Goal: Feedback & Contribution: Leave review/rating

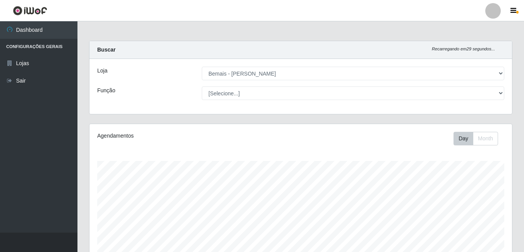
select select "230"
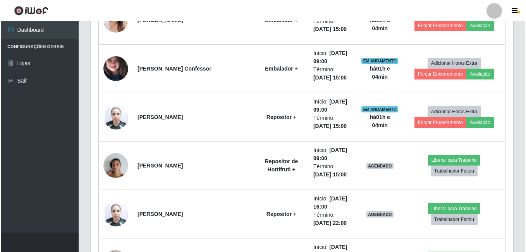
scroll to position [465, 0]
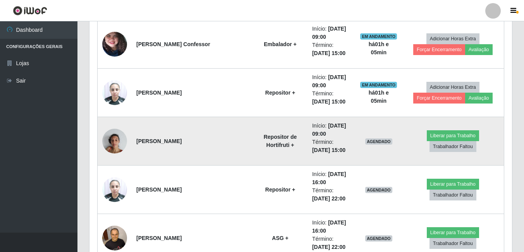
click at [197, 152] on td "[PERSON_NAME]" at bounding box center [192, 141] width 121 height 48
drag, startPoint x: 202, startPoint y: 141, endPoint x: 129, endPoint y: 144, distance: 73.7
click at [129, 144] on tr "[PERSON_NAME] Repositor de Hortifruti + Início: [DATE] 09:00 Término: [DATE] 15…" at bounding box center [301, 141] width 407 height 48
drag, startPoint x: 129, startPoint y: 144, endPoint x: 157, endPoint y: 141, distance: 28.9
copy tr "[PERSON_NAME]"
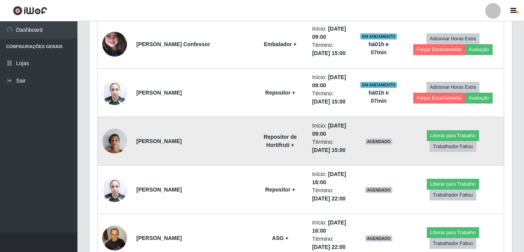
click at [253, 151] on td "Repositor de Hortifruti +" at bounding box center [280, 141] width 55 height 48
click at [207, 147] on td "[PERSON_NAME]" at bounding box center [192, 141] width 121 height 48
click at [253, 158] on td "Repositor de Hortifruti +" at bounding box center [280, 141] width 55 height 48
click at [280, 155] on td "Repositor de Hortifruti +" at bounding box center [280, 141] width 55 height 48
click at [474, 143] on button "Trabalhador Faltou" at bounding box center [453, 146] width 47 height 11
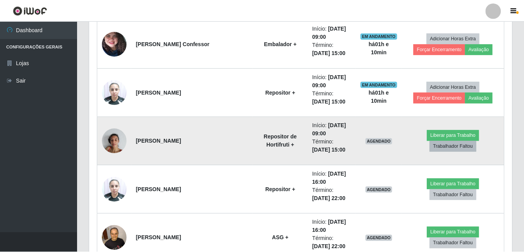
scroll to position [161, 419]
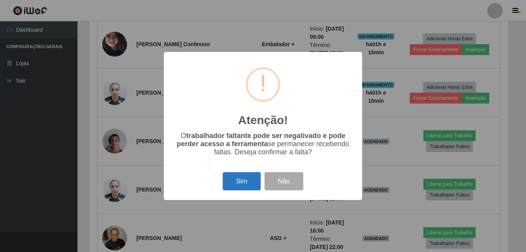
click at [248, 179] on button "Sim" at bounding box center [242, 181] width 38 height 18
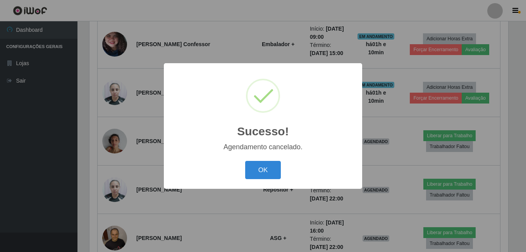
click at [245, 161] on button "OK" at bounding box center [263, 170] width 36 height 18
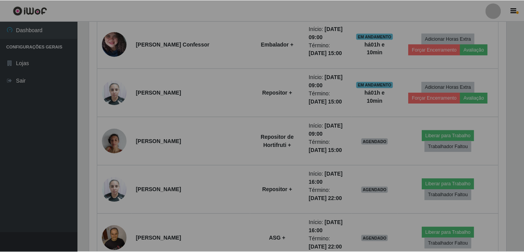
scroll to position [161, 423]
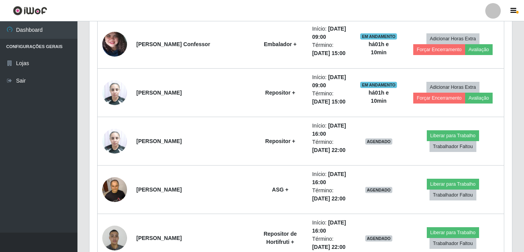
click at [90, 143] on div "Trabalhador Posição Data Status Opções [PERSON_NAME] confessor ASG + Início: [D…" at bounding box center [301, 204] width 423 height 712
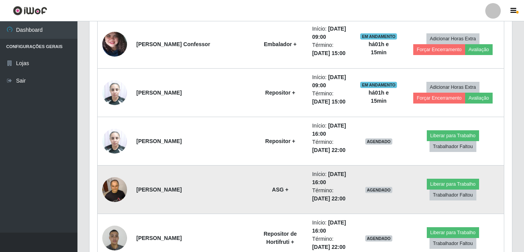
click at [267, 168] on td "ASG +" at bounding box center [280, 190] width 55 height 48
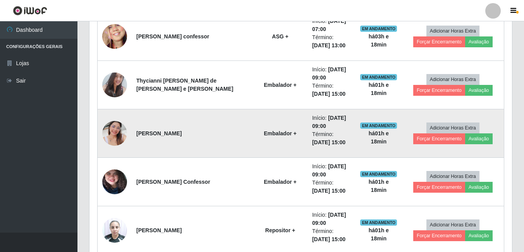
scroll to position [194, 0]
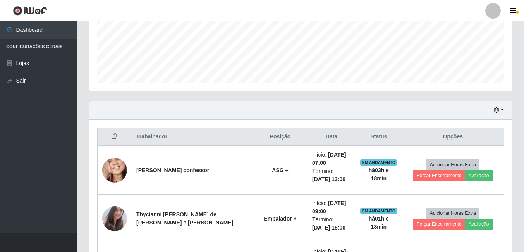
click at [259, 13] on header "Perfil Alterar Senha Sair" at bounding box center [262, 10] width 524 height 21
click at [484, 102] on div "Hoje 1 dia 3 dias 1 Semana Não encerrados" at bounding box center [301, 110] width 423 height 19
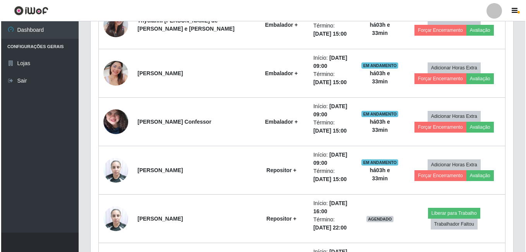
scroll to position [271, 0]
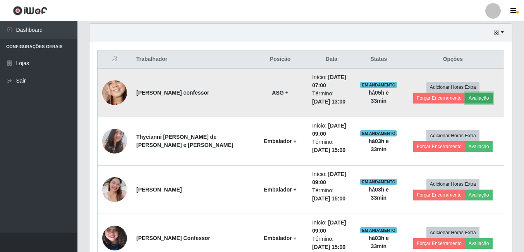
click at [477, 96] on button "Avaliação" at bounding box center [480, 98] width 28 height 11
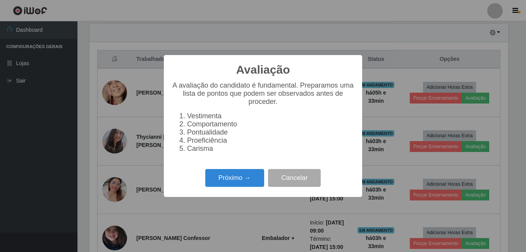
scroll to position [161, 419]
click at [255, 178] on button "Próximo →" at bounding box center [234, 178] width 59 height 18
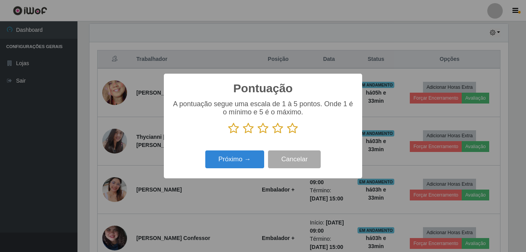
click at [295, 127] on icon at bounding box center [292, 128] width 11 height 12
click at [287, 134] on input "radio" at bounding box center [287, 134] width 0 height 0
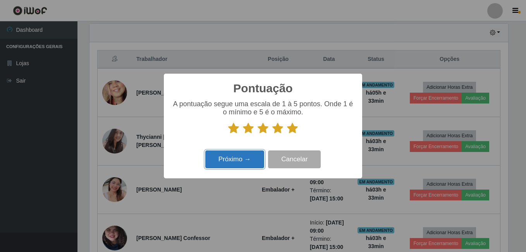
click at [227, 160] on button "Próximo →" at bounding box center [234, 159] width 59 height 18
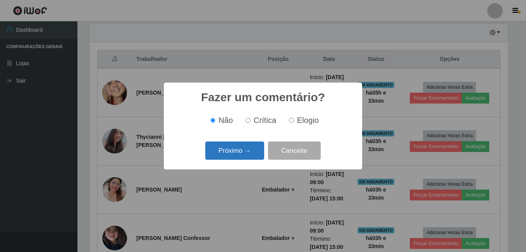
click at [223, 155] on button "Próximo →" at bounding box center [234, 150] width 59 height 18
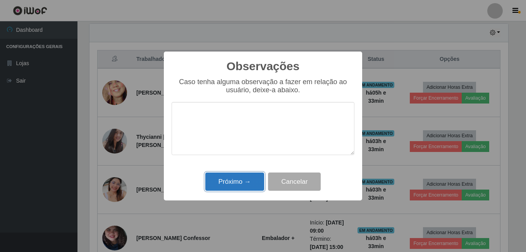
click at [240, 175] on button "Próximo →" at bounding box center [234, 182] width 59 height 18
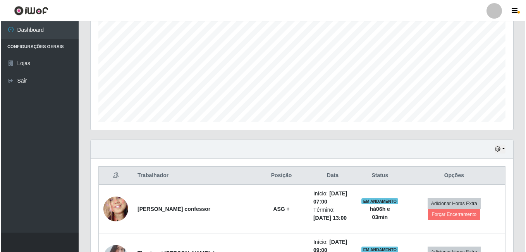
scroll to position [233, 0]
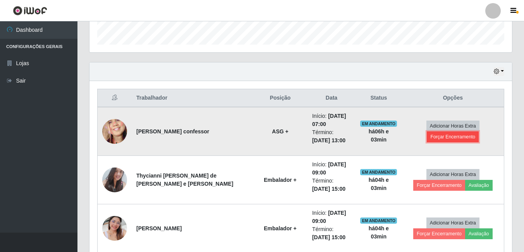
click at [451, 140] on button "Forçar Encerramento" at bounding box center [453, 136] width 52 height 11
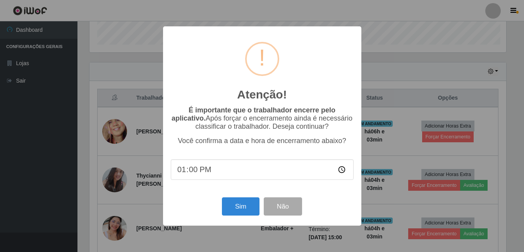
scroll to position [161, 419]
click at [257, 212] on button "Sim" at bounding box center [242, 206] width 38 height 18
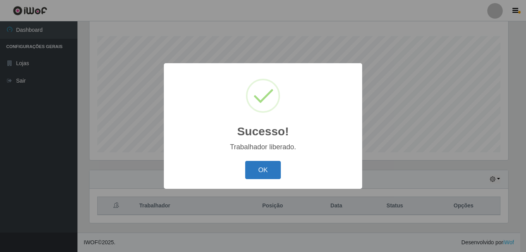
click at [273, 173] on button "OK" at bounding box center [263, 170] width 36 height 18
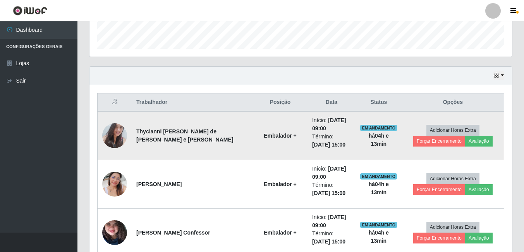
scroll to position [280, 0]
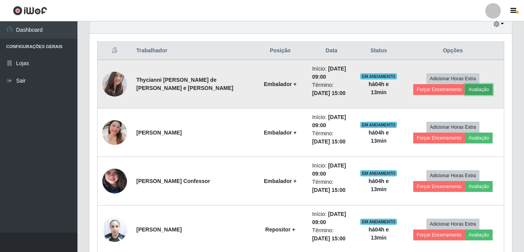
click at [469, 86] on button "Avaliação" at bounding box center [480, 89] width 28 height 11
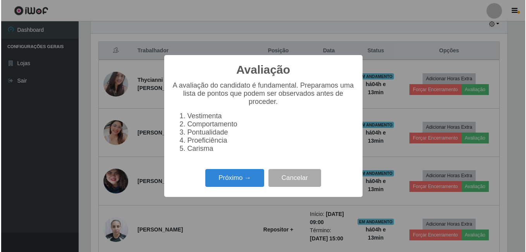
scroll to position [161, 419]
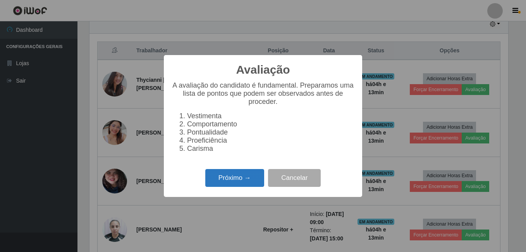
click at [224, 178] on button "Próximo →" at bounding box center [234, 178] width 59 height 18
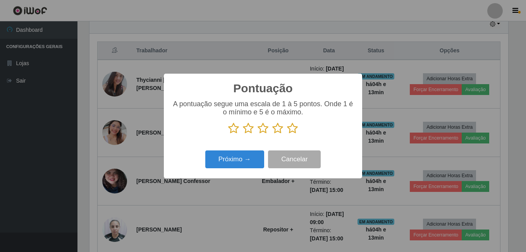
drag, startPoint x: 295, startPoint y: 129, endPoint x: 254, endPoint y: 157, distance: 49.5
click at [293, 129] on icon at bounding box center [292, 128] width 11 height 12
click at [287, 134] on input "radio" at bounding box center [287, 134] width 0 height 0
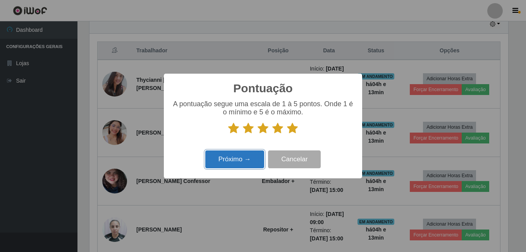
click at [238, 164] on button "Próximo →" at bounding box center [234, 159] width 59 height 18
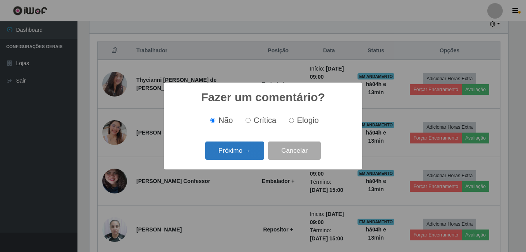
click at [228, 152] on button "Próximo →" at bounding box center [234, 150] width 59 height 18
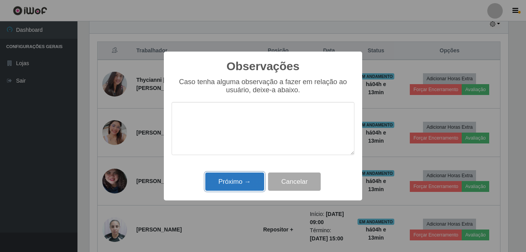
drag, startPoint x: 245, startPoint y: 180, endPoint x: 341, endPoint y: 163, distance: 98.0
click at [245, 181] on button "Próximo →" at bounding box center [234, 182] width 59 height 18
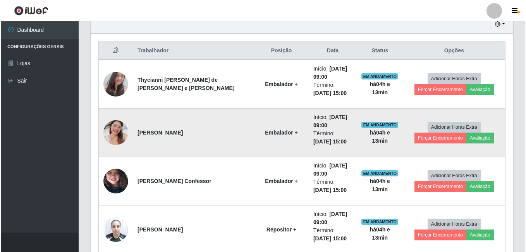
scroll to position [161, 423]
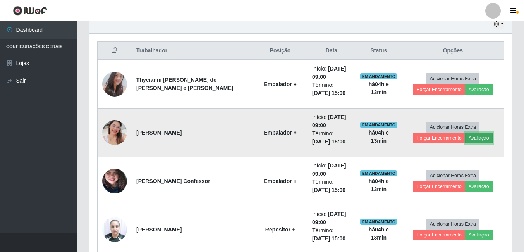
click at [473, 140] on button "Avaliação" at bounding box center [480, 138] width 28 height 11
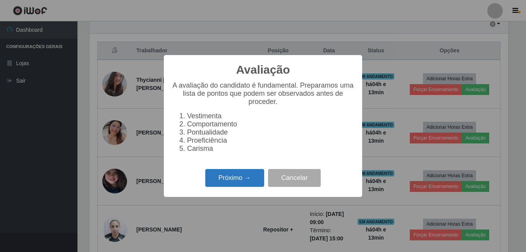
scroll to position [161, 419]
click at [216, 187] on button "Próximo →" at bounding box center [234, 178] width 59 height 18
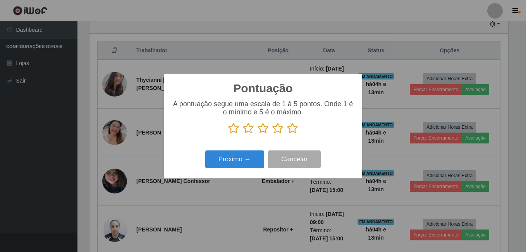
click at [298, 132] on icon at bounding box center [292, 128] width 11 height 12
click at [287, 134] on input "radio" at bounding box center [287, 134] width 0 height 0
click at [343, 60] on div "Pontuação × A pontuação segue uma escala de 1 à 5 pontos. Onde 1 é o mínimo e 5…" at bounding box center [263, 126] width 526 height 252
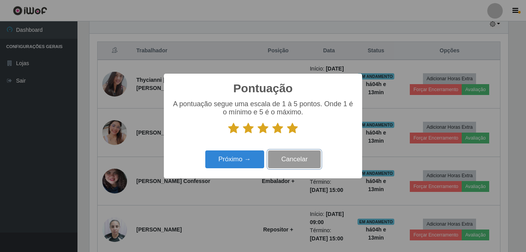
click at [280, 163] on button "Cancelar" at bounding box center [294, 159] width 53 height 18
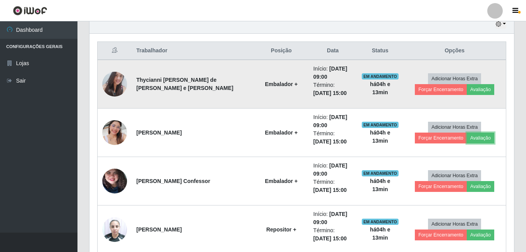
scroll to position [161, 423]
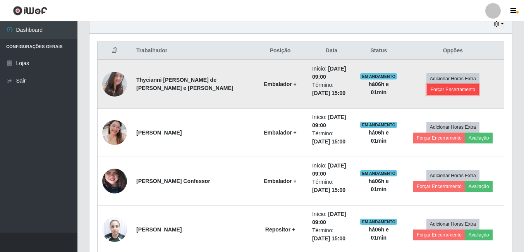
click at [435, 91] on button "Forçar Encerramento" at bounding box center [453, 89] width 52 height 11
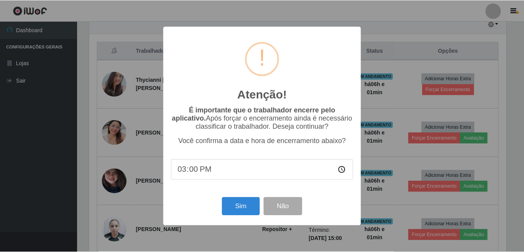
scroll to position [161, 419]
click at [239, 207] on button "Sim" at bounding box center [242, 206] width 38 height 18
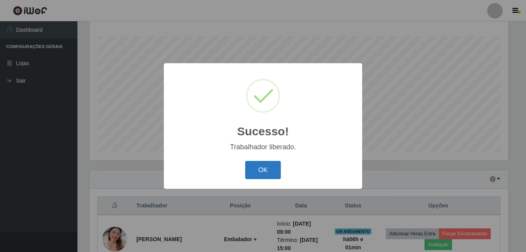
click at [264, 174] on button "OK" at bounding box center [263, 170] width 36 height 18
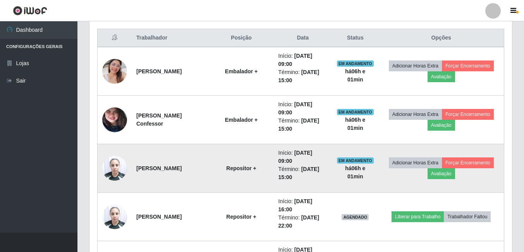
scroll to position [241, 0]
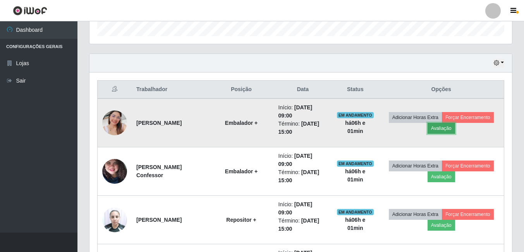
click at [444, 128] on button "Avaliação" at bounding box center [442, 128] width 28 height 11
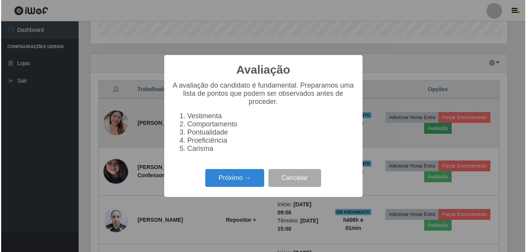
scroll to position [161, 419]
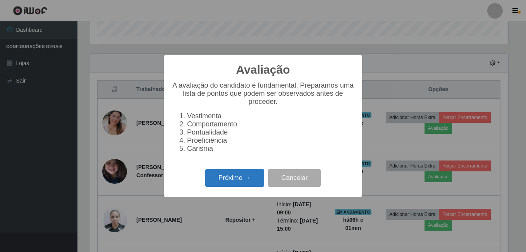
click at [222, 178] on button "Próximo →" at bounding box center [234, 178] width 59 height 18
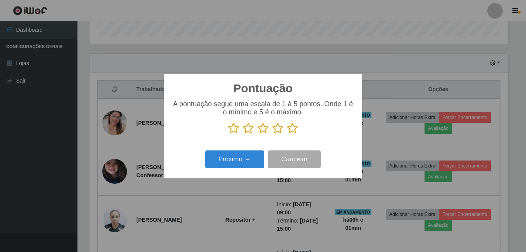
click at [292, 132] on icon at bounding box center [292, 128] width 11 height 12
click at [287, 134] on input "radio" at bounding box center [287, 134] width 0 height 0
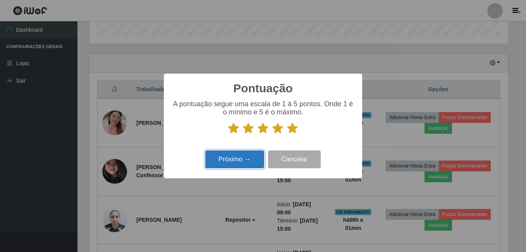
click at [256, 153] on button "Próximo →" at bounding box center [234, 159] width 59 height 18
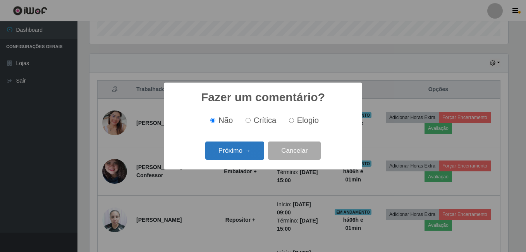
click at [256, 152] on button "Próximo →" at bounding box center [234, 150] width 59 height 18
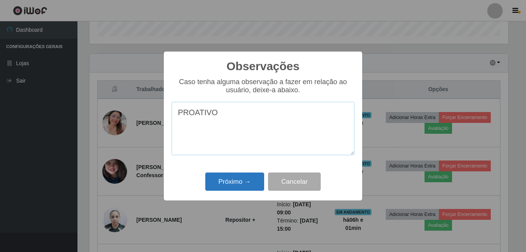
type textarea "PROATIVO"
click at [247, 183] on button "Próximo →" at bounding box center [234, 182] width 59 height 18
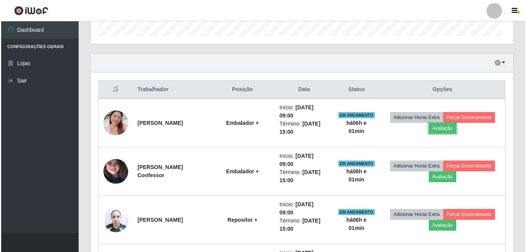
scroll to position [161, 423]
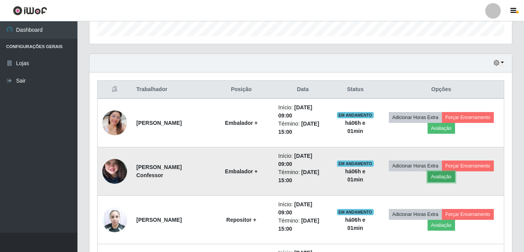
click at [441, 178] on button "Avaliação" at bounding box center [442, 176] width 28 height 11
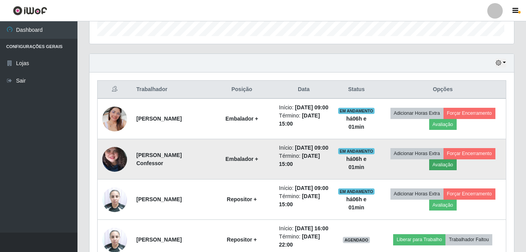
scroll to position [161, 419]
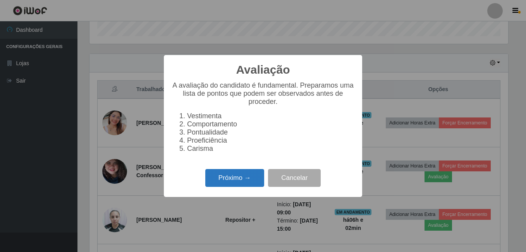
click at [221, 185] on button "Próximo →" at bounding box center [234, 178] width 59 height 18
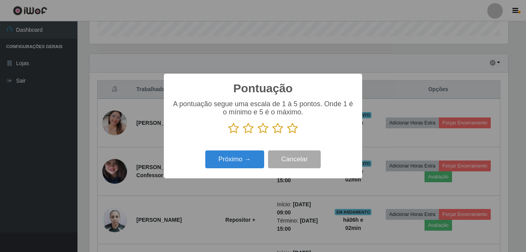
scroll to position [387482, 387223]
click at [247, 159] on button "Próximo →" at bounding box center [234, 159] width 59 height 18
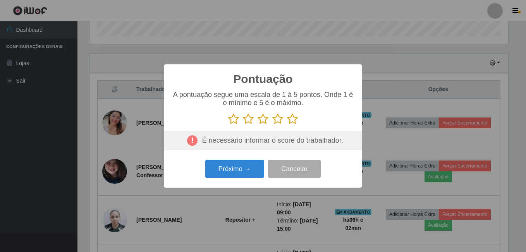
click at [290, 122] on icon at bounding box center [292, 119] width 11 height 12
click at [287, 125] on input "radio" at bounding box center [287, 125] width 0 height 0
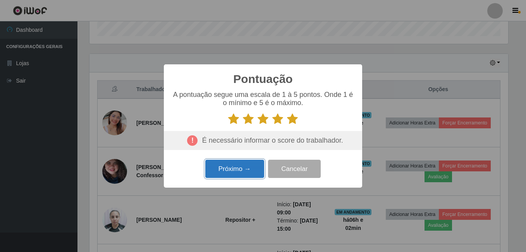
click at [242, 169] on button "Próximo →" at bounding box center [234, 169] width 59 height 18
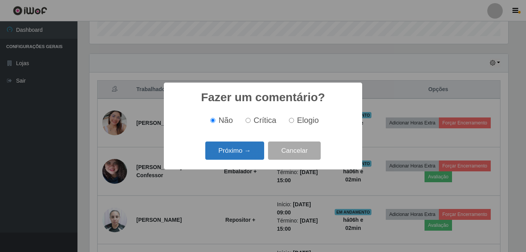
click at [247, 155] on button "Próximo →" at bounding box center [234, 150] width 59 height 18
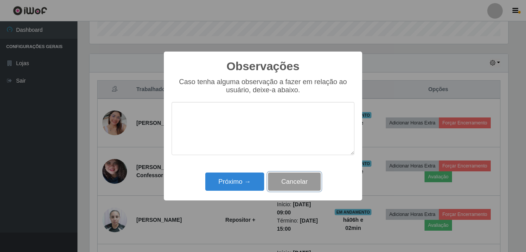
click at [290, 182] on button "Cancelar" at bounding box center [294, 182] width 53 height 18
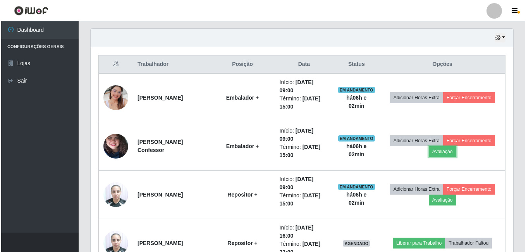
scroll to position [280, 0]
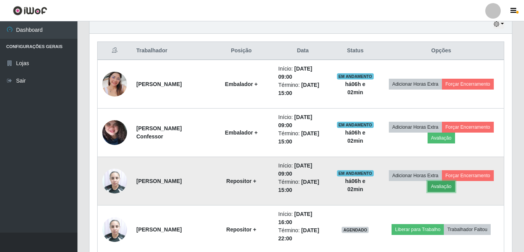
click at [446, 186] on button "Avaliação" at bounding box center [442, 186] width 28 height 11
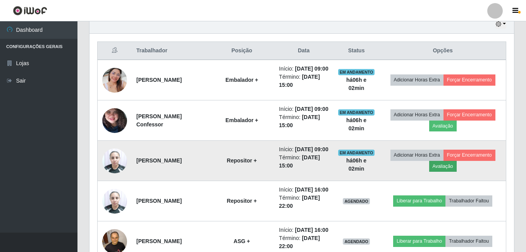
scroll to position [161, 419]
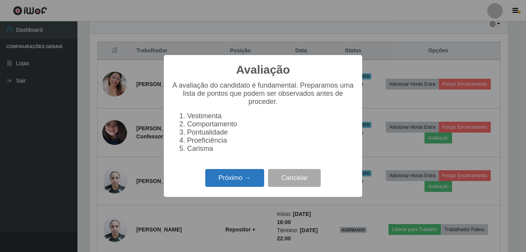
click at [237, 179] on button "Próximo →" at bounding box center [234, 178] width 59 height 18
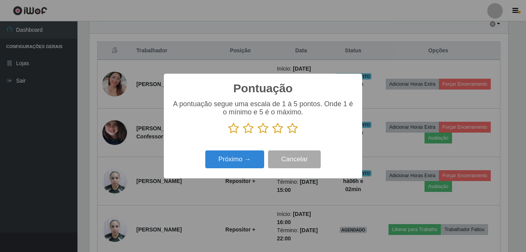
click at [292, 129] on icon at bounding box center [292, 128] width 11 height 12
click at [287, 134] on input "radio" at bounding box center [287, 134] width 0 height 0
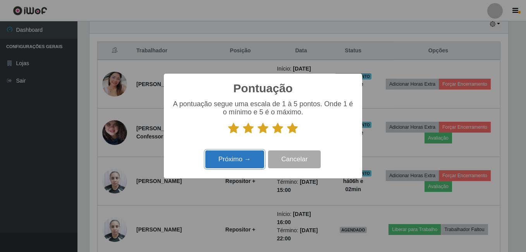
click at [233, 155] on button "Próximo →" at bounding box center [234, 159] width 59 height 18
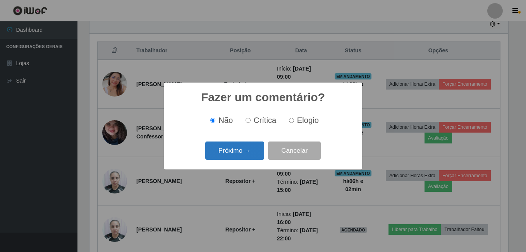
click at [238, 152] on button "Próximo →" at bounding box center [234, 150] width 59 height 18
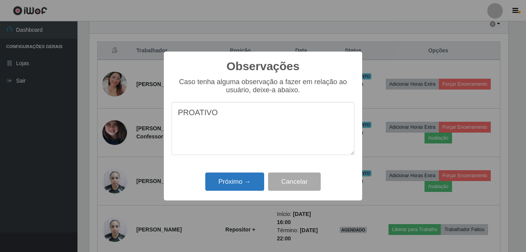
type textarea "PROATIVO"
click at [229, 176] on button "Próximo →" at bounding box center [234, 182] width 59 height 18
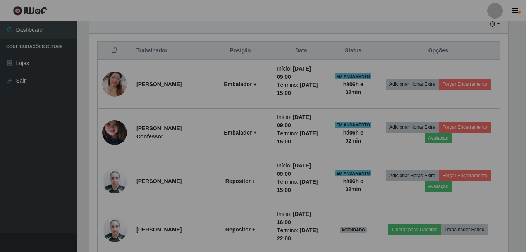
scroll to position [161, 423]
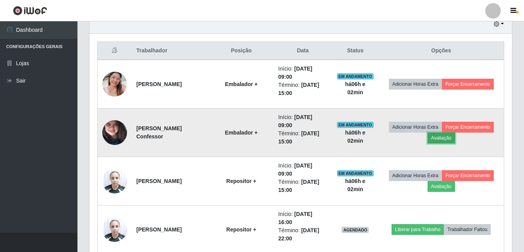
click at [455, 141] on button "Avaliação" at bounding box center [442, 138] width 28 height 11
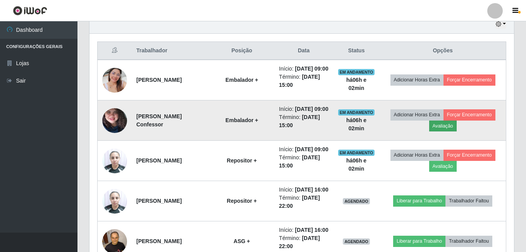
scroll to position [161, 419]
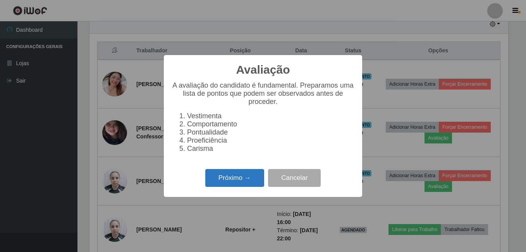
click at [252, 181] on button "Próximo →" at bounding box center [234, 178] width 59 height 18
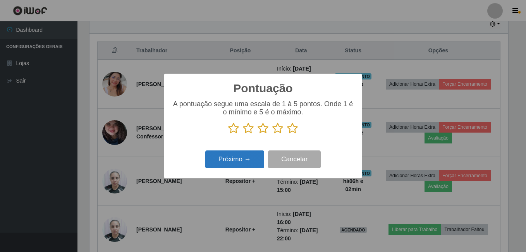
scroll to position [387482, 387223]
click at [295, 129] on icon at bounding box center [292, 128] width 11 height 12
click at [287, 134] on input "radio" at bounding box center [287, 134] width 0 height 0
click at [243, 162] on button "Próximo →" at bounding box center [234, 159] width 59 height 18
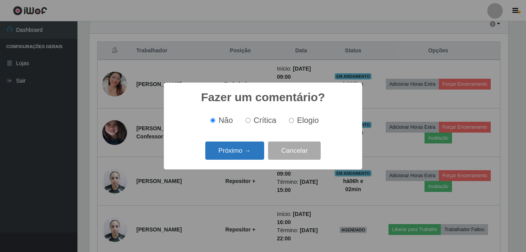
click at [245, 155] on button "Próximo →" at bounding box center [234, 150] width 59 height 18
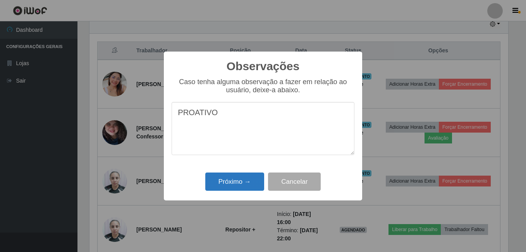
type textarea "PROATIVO"
click at [234, 183] on button "Próximo →" at bounding box center [234, 182] width 59 height 18
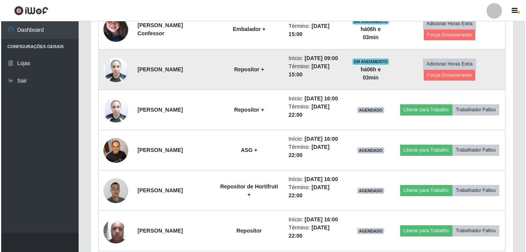
scroll to position [357, 0]
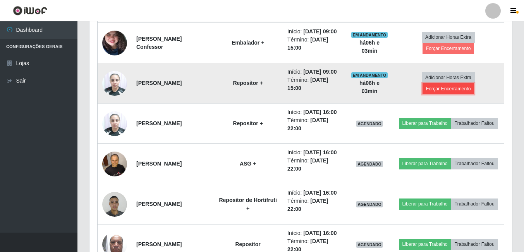
click at [435, 94] on button "Forçar Encerramento" at bounding box center [449, 88] width 52 height 11
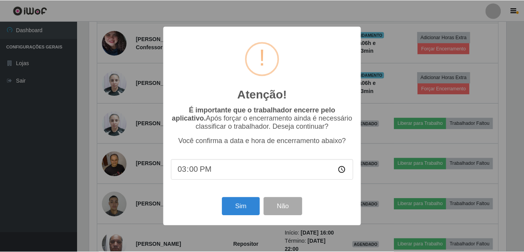
scroll to position [161, 419]
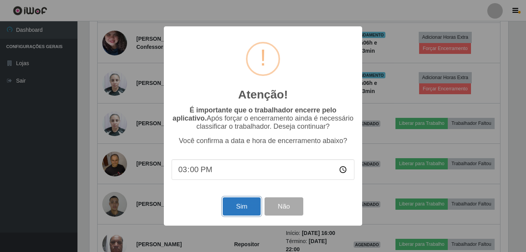
click at [237, 212] on button "Sim" at bounding box center [242, 206] width 38 height 18
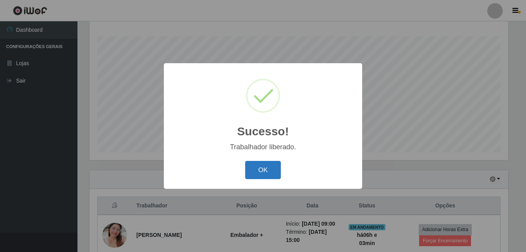
click at [277, 167] on button "OK" at bounding box center [263, 170] width 36 height 18
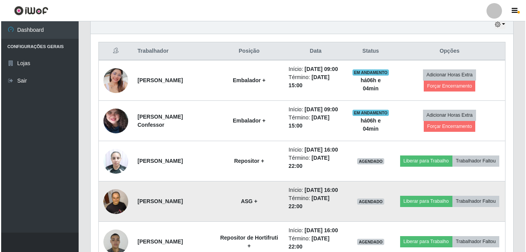
scroll to position [280, 0]
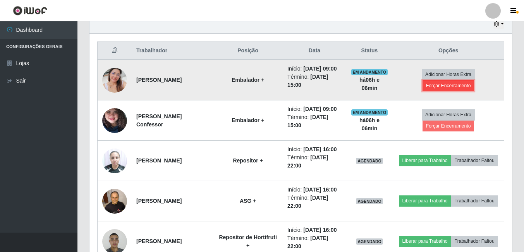
click at [466, 90] on button "Forçar Encerramento" at bounding box center [449, 85] width 52 height 11
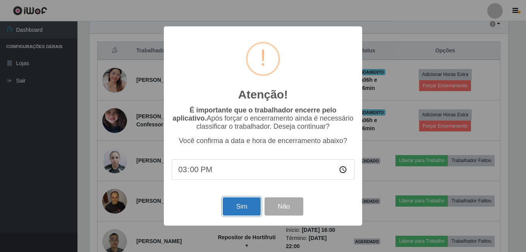
click at [238, 207] on button "Sim" at bounding box center [242, 206] width 38 height 18
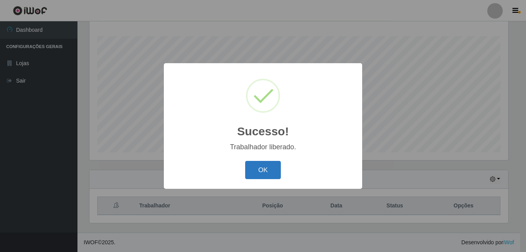
click at [265, 174] on button "OK" at bounding box center [263, 170] width 36 height 18
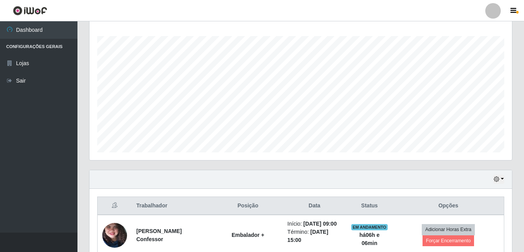
scroll to position [202, 0]
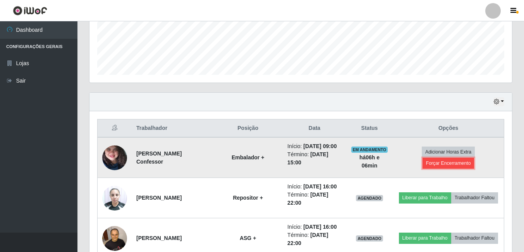
click at [437, 169] on button "Forçar Encerramento" at bounding box center [449, 163] width 52 height 11
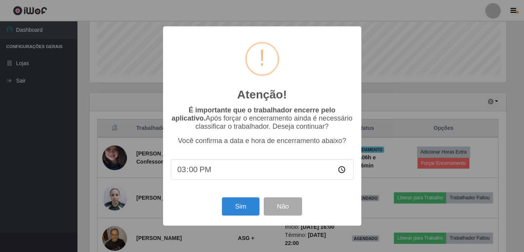
scroll to position [161, 419]
click at [242, 206] on button "Sim" at bounding box center [242, 206] width 38 height 18
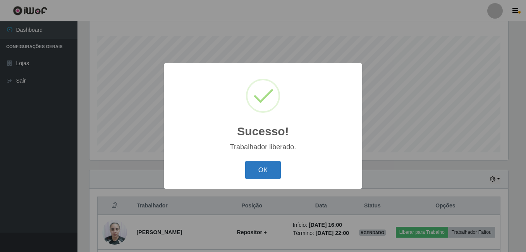
click at [271, 173] on button "OK" at bounding box center [263, 170] width 36 height 18
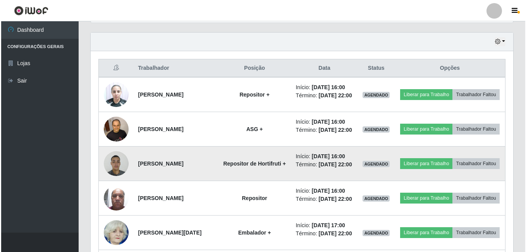
scroll to position [294, 0]
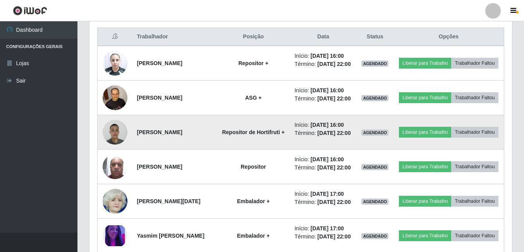
click at [119, 146] on img at bounding box center [115, 132] width 25 height 33
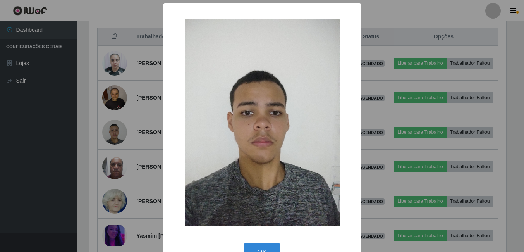
scroll to position [161, 419]
click at [270, 246] on button "OK" at bounding box center [263, 252] width 36 height 18
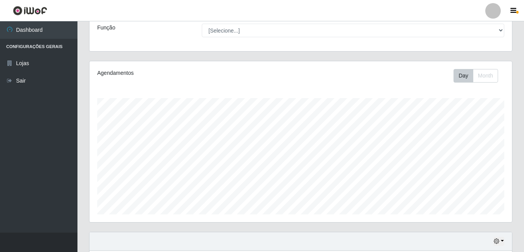
scroll to position [155, 0]
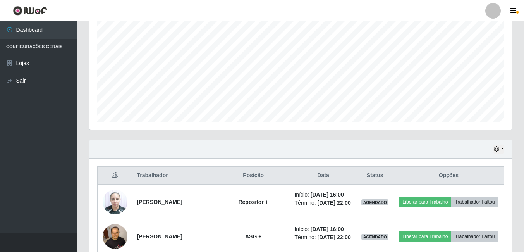
click at [505, 148] on div "Hoje 1 dia 3 dias 1 Semana Não encerrados" at bounding box center [301, 149] width 423 height 19
click at [503, 149] on button "button" at bounding box center [499, 149] width 11 height 9
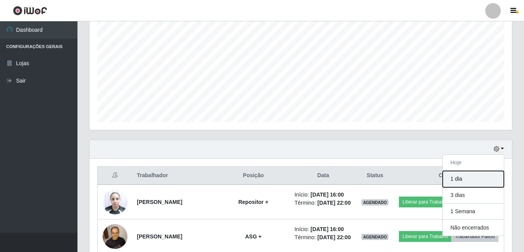
click at [464, 178] on button "1 dia" at bounding box center [473, 179] width 61 height 16
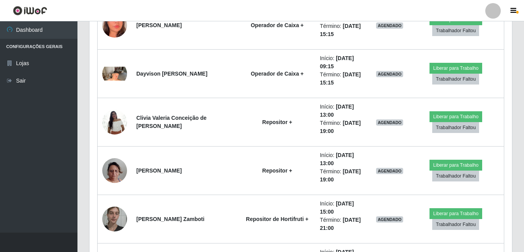
scroll to position [1202, 0]
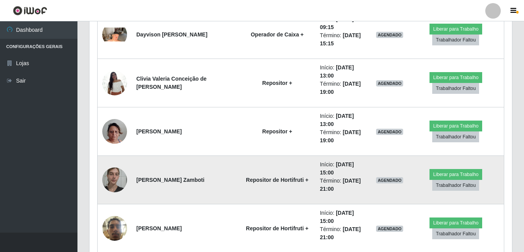
click at [117, 186] on img at bounding box center [114, 179] width 25 height 33
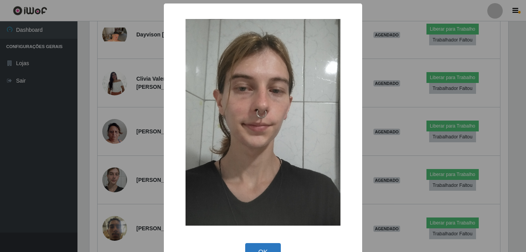
click at [256, 247] on button "OK" at bounding box center [263, 252] width 36 height 18
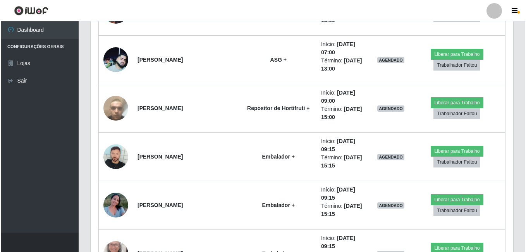
scroll to position [775, 0]
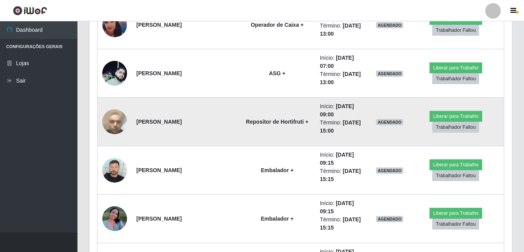
click at [119, 119] on img at bounding box center [114, 122] width 25 height 44
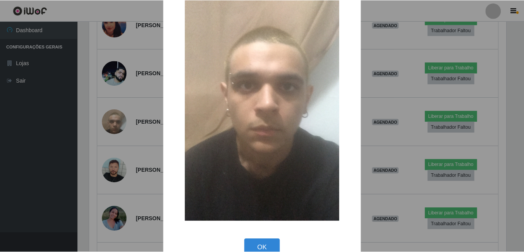
scroll to position [91, 0]
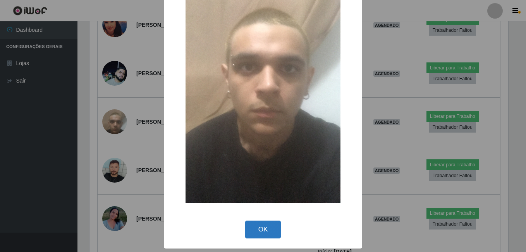
click at [265, 226] on button "OK" at bounding box center [263, 230] width 36 height 18
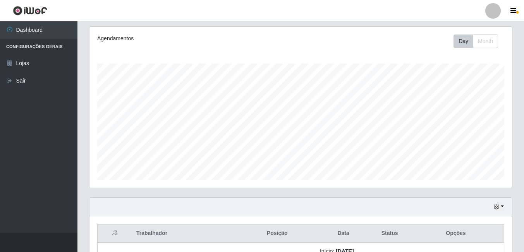
scroll to position [39, 0]
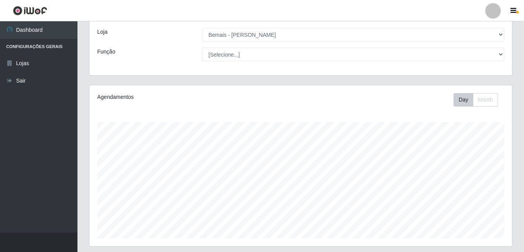
click at [487, 79] on div "Carregando... Buscar Recarregando em 25 segundos... Loja [Selecione...] Bemais …" at bounding box center [300, 43] width 435 height 83
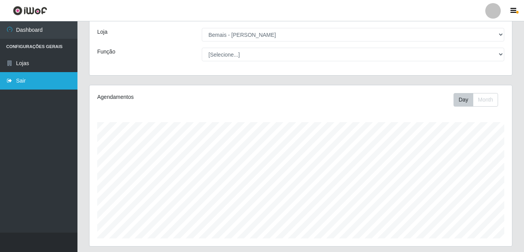
click at [44, 84] on link "Sair" at bounding box center [39, 80] width 78 height 17
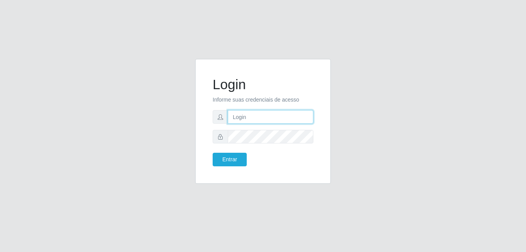
type input "bianor@bemais"
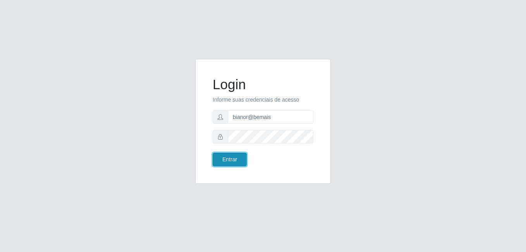
click at [224, 157] on button "Entrar" at bounding box center [230, 160] width 34 height 14
